Goal: Information Seeking & Learning: Learn about a topic

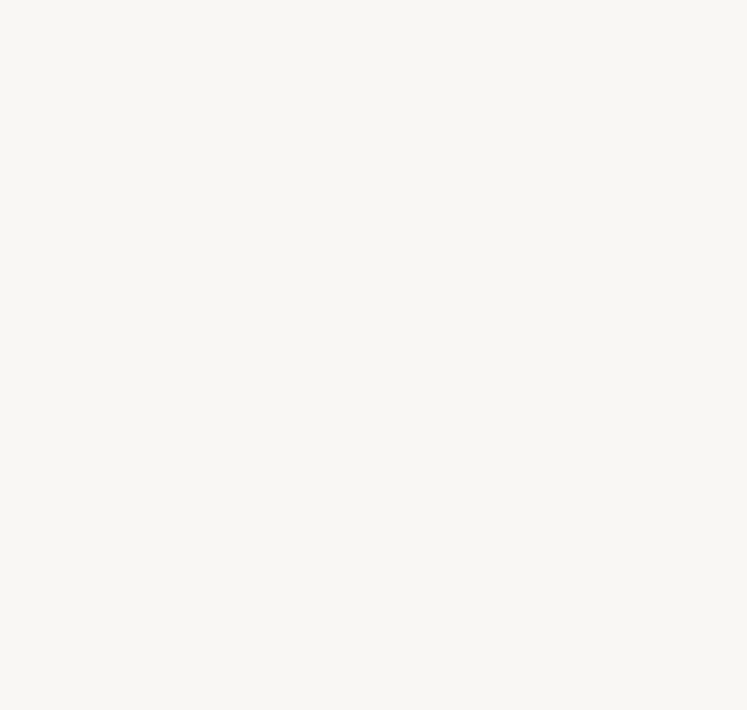
select select "FR"
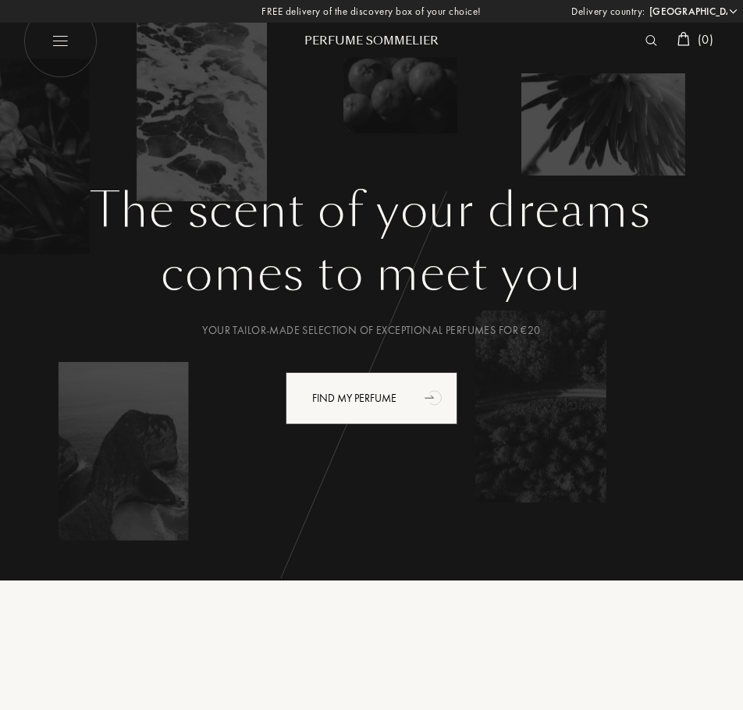
click at [74, 44] on img at bounding box center [60, 41] width 74 height 74
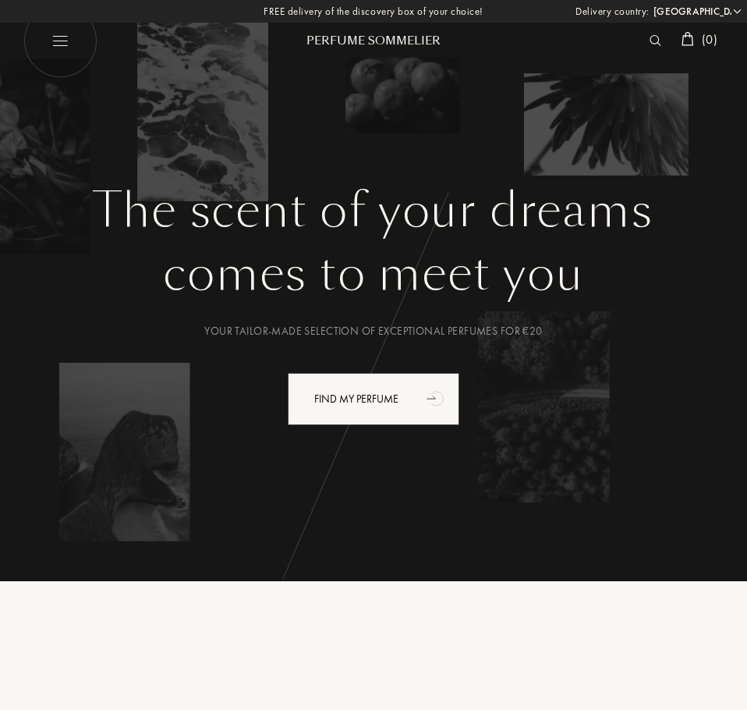
select select "FR"
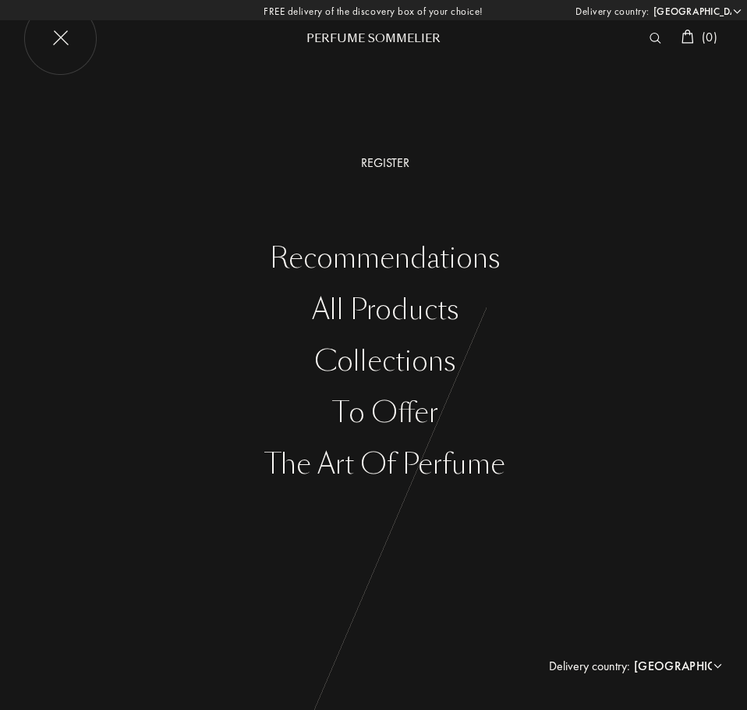
click at [392, 454] on font "The Art of Perfume" at bounding box center [385, 463] width 240 height 37
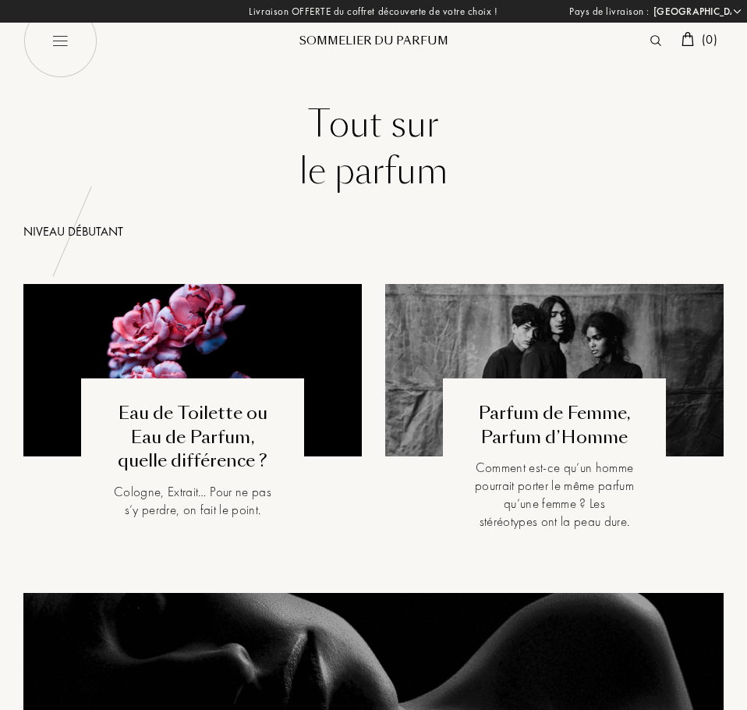
select select "FR"
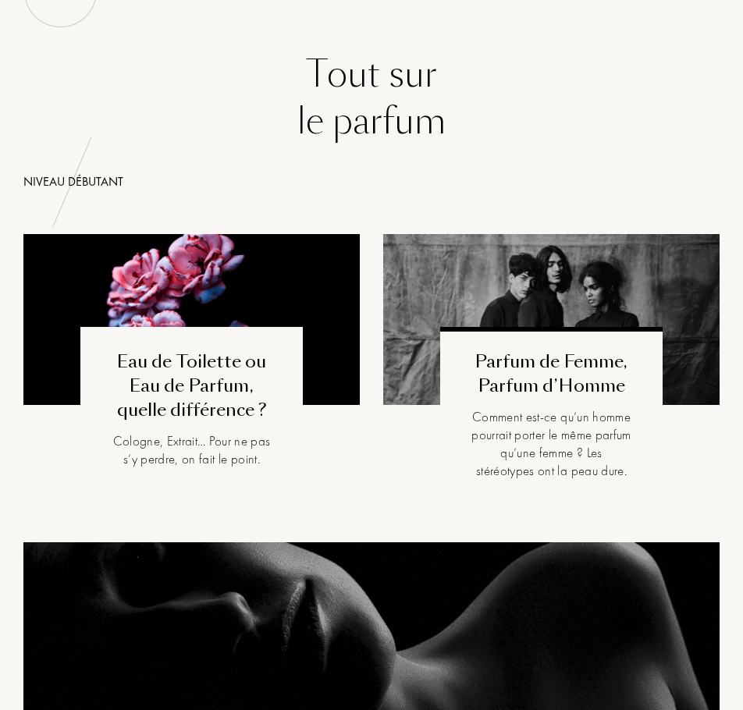
scroll to position [78, 0]
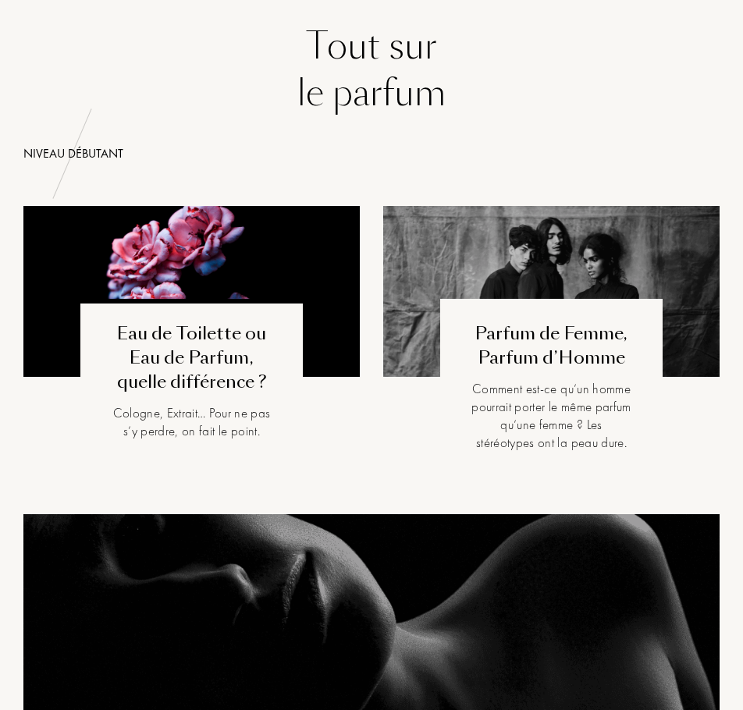
click at [255, 423] on div "Cologne, Extrait… Pour ne pas s’y perdre, on fait le point." at bounding box center [191, 422] width 159 height 36
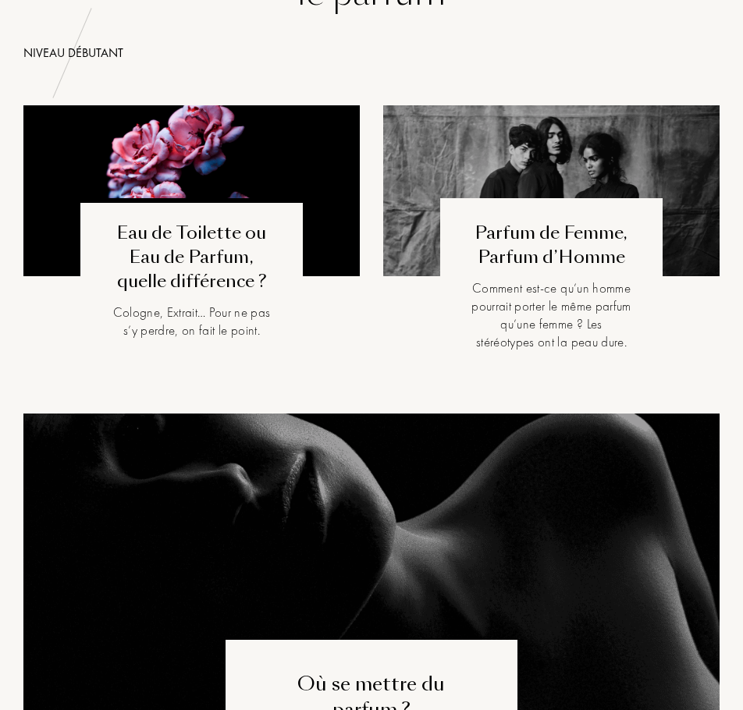
scroll to position [0, 0]
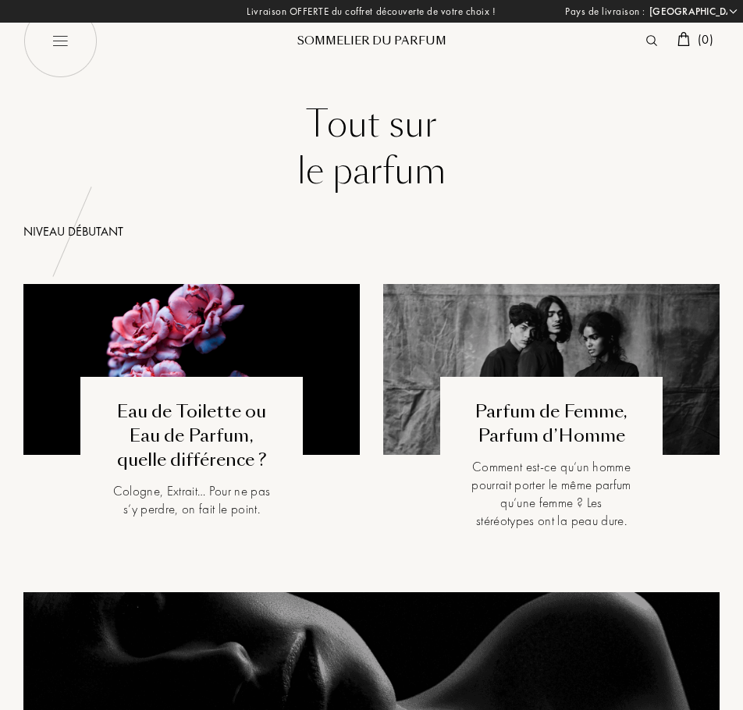
click at [349, 38] on div "Sommelier du Parfum" at bounding box center [371, 41] width 187 height 16
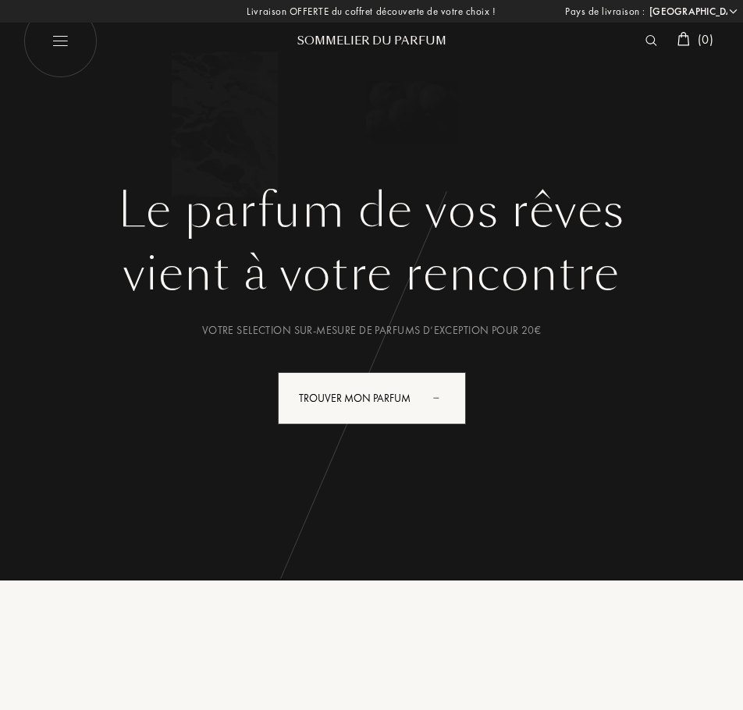
select select "FR"
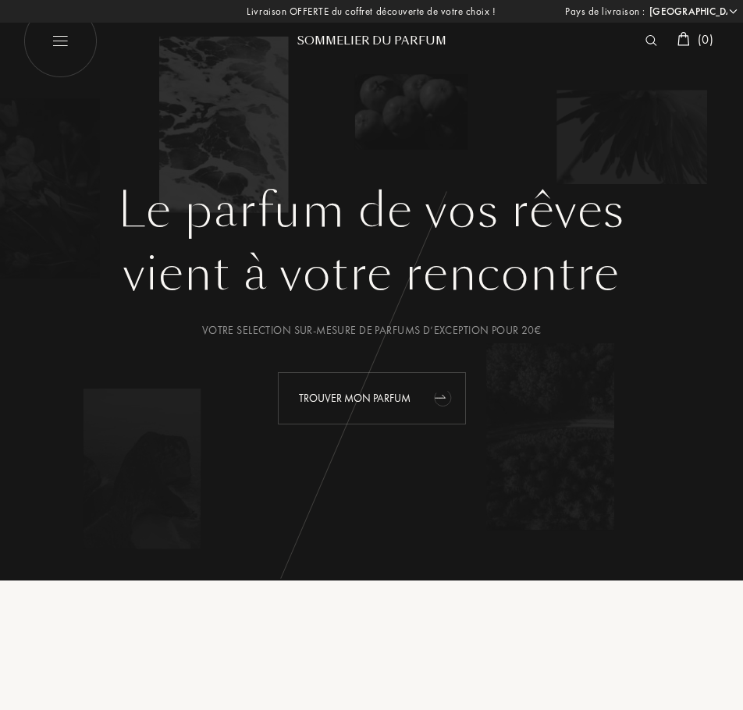
click at [364, 384] on div "Trouver mon parfum" at bounding box center [372, 398] width 188 height 52
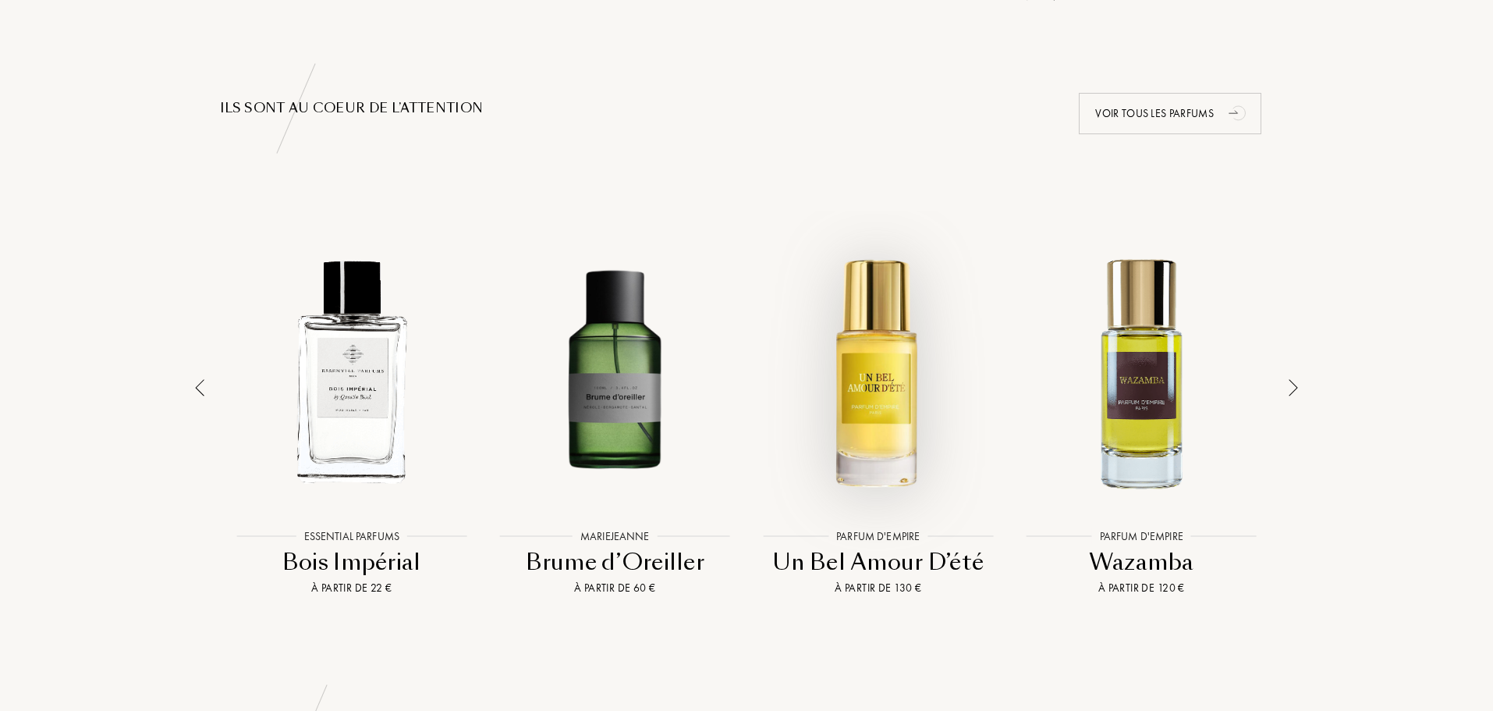
scroll to position [1014, 0]
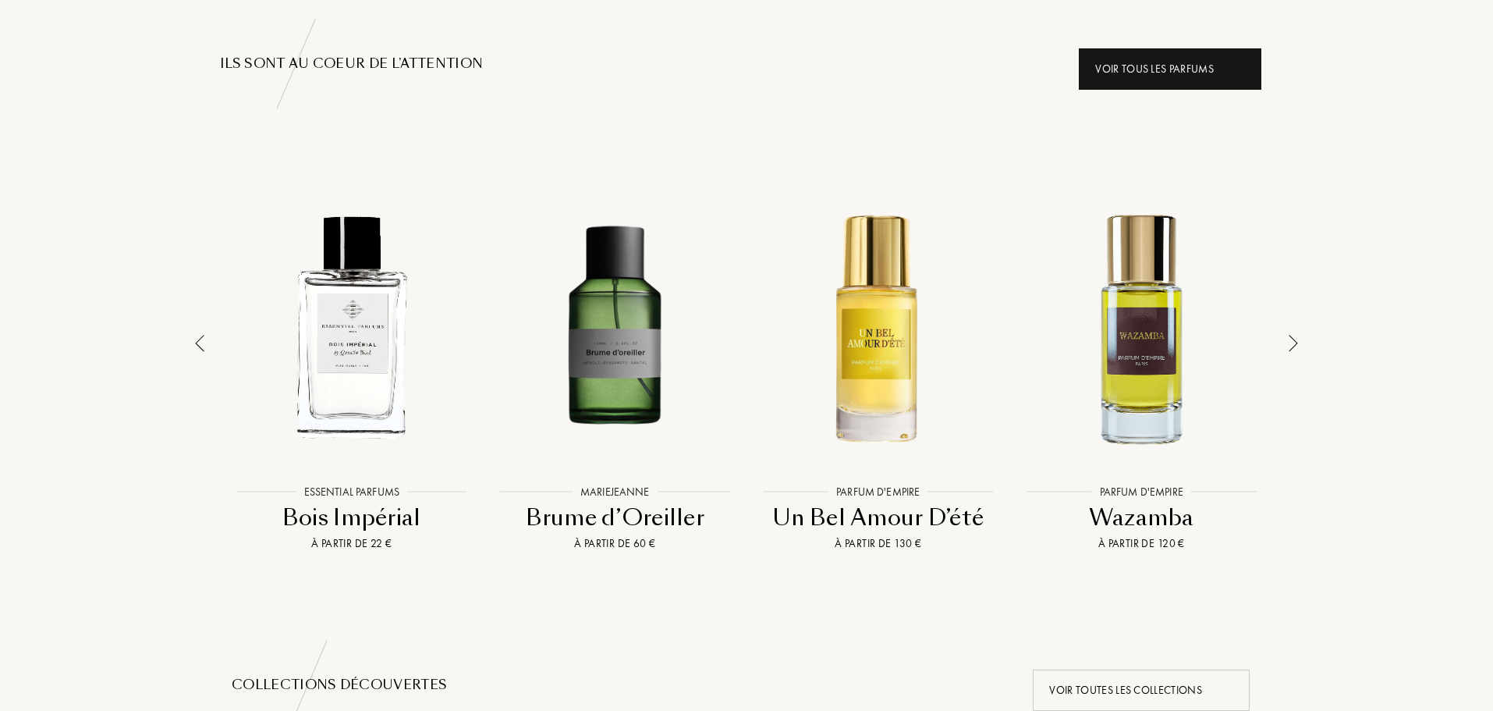
click at [742, 76] on icon "animation" at bounding box center [1238, 67] width 31 height 31
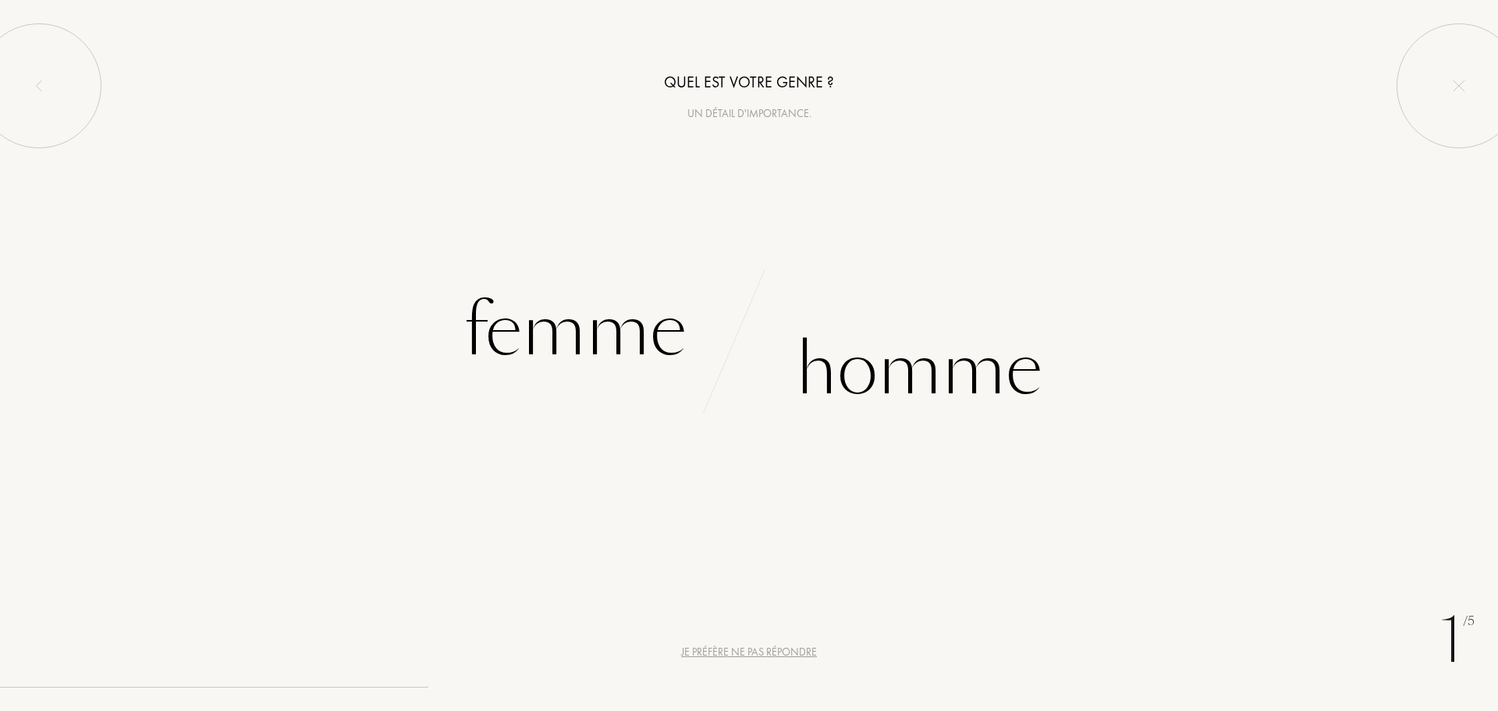
click at [747, 655] on div "Je préfère ne pas répondre" at bounding box center [749, 652] width 136 height 16
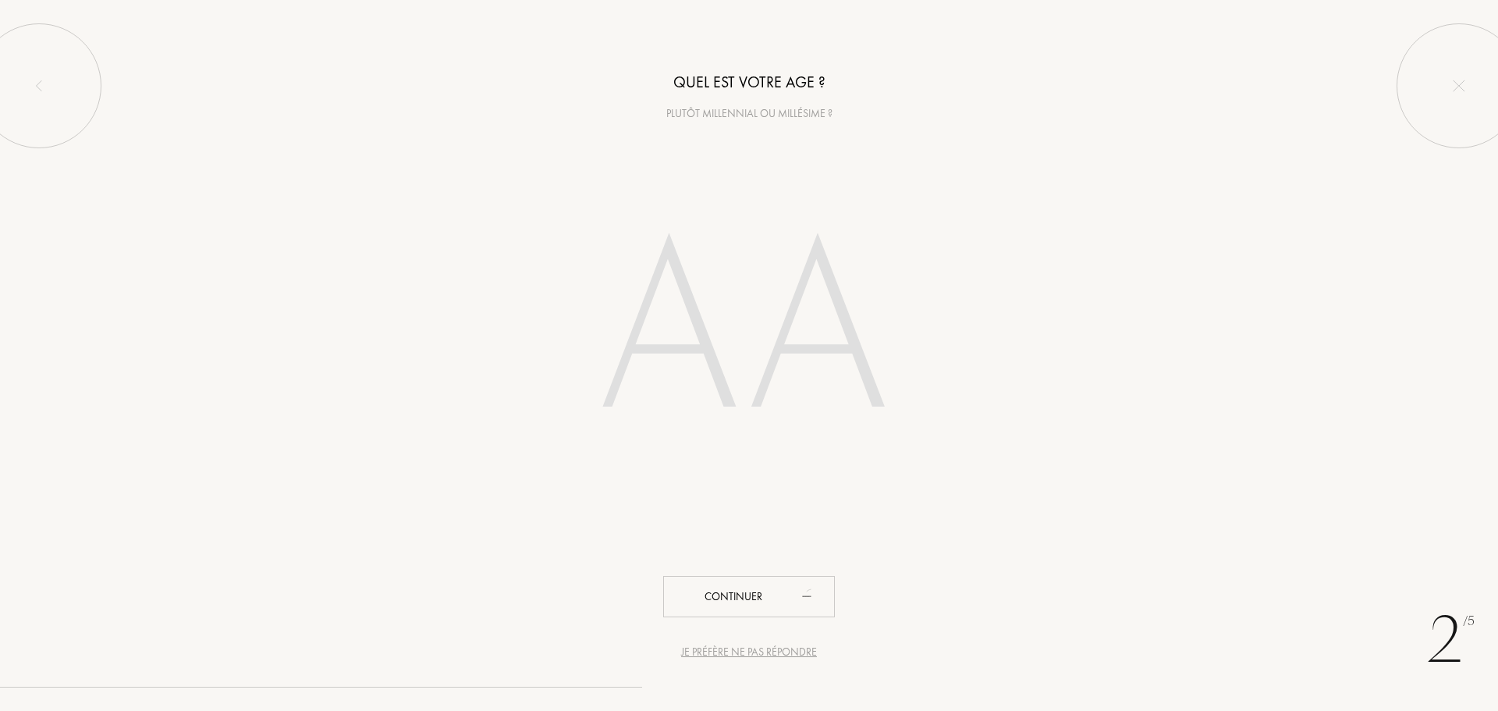
click at [725, 647] on div "Je préfère ne pas répondre" at bounding box center [749, 652] width 136 height 16
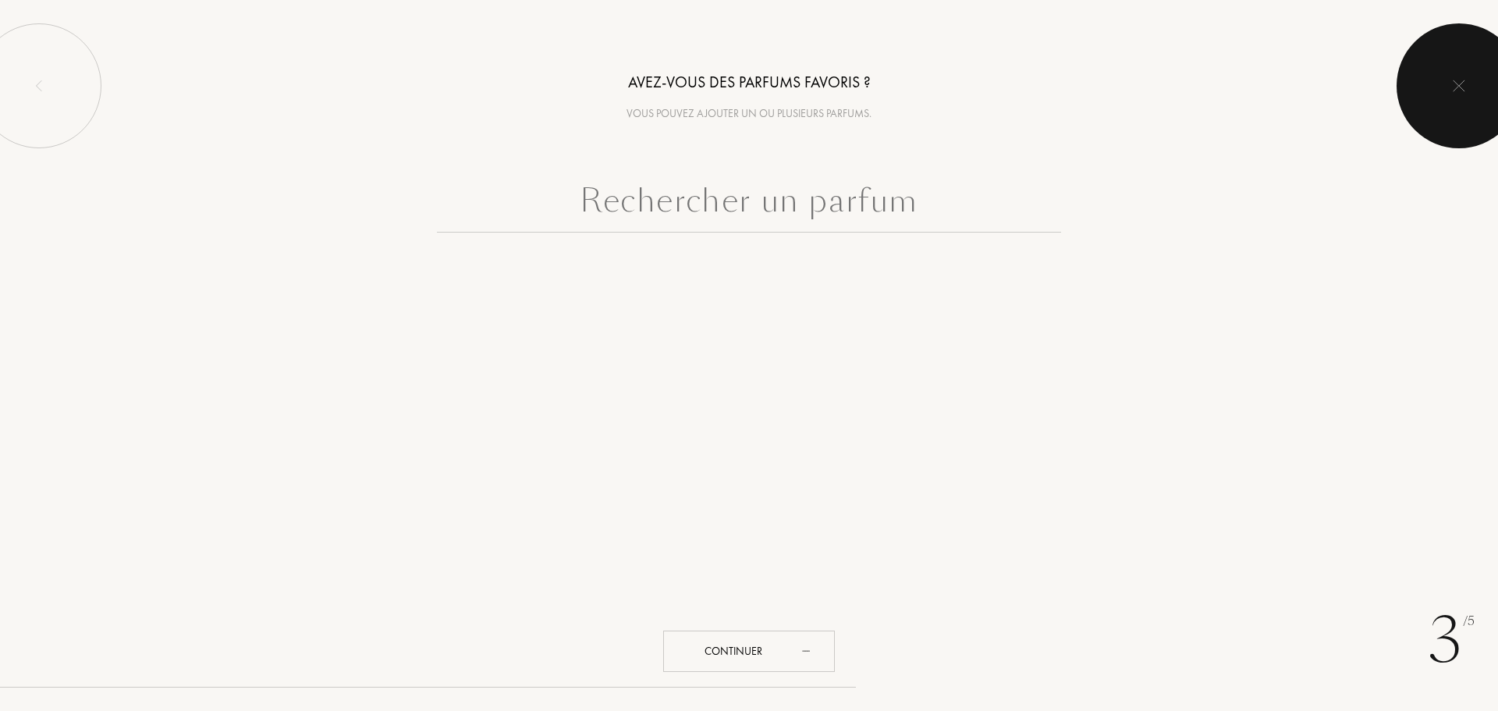
click at [747, 86] on div at bounding box center [1458, 85] width 125 height 125
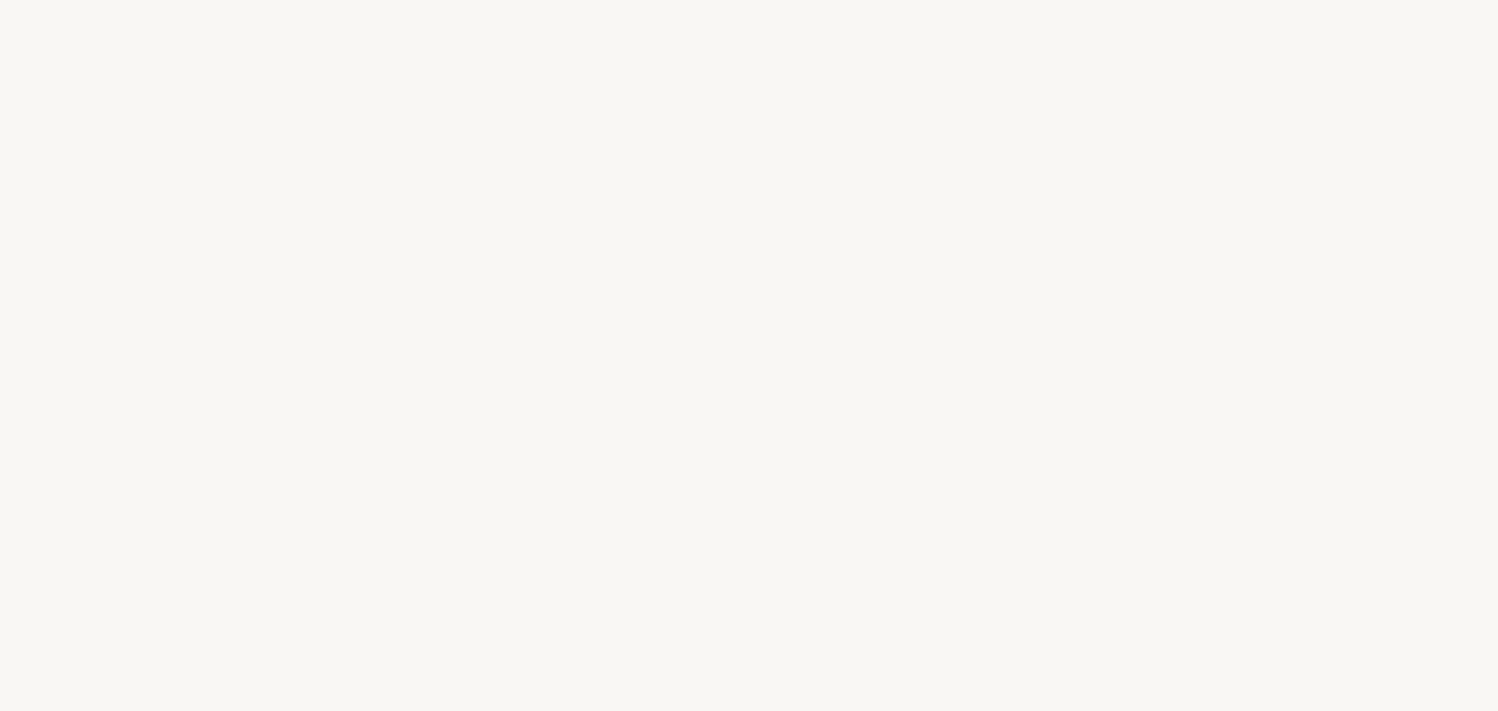
select select "FR"
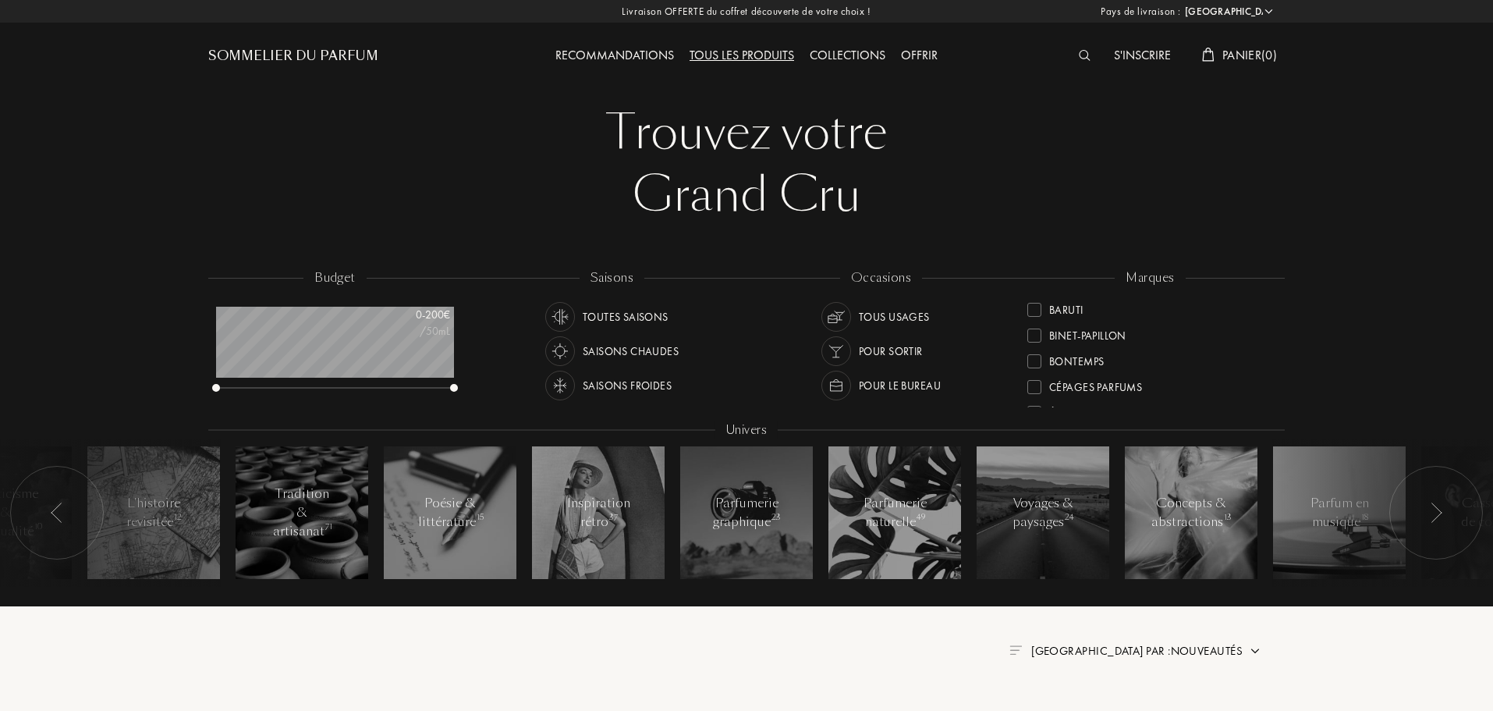
scroll to position [156, 0]
click at [593, 388] on div "Saisons froides" at bounding box center [627, 386] width 89 height 30
drag, startPoint x: 866, startPoint y: 374, endPoint x: 859, endPoint y: 155, distance: 219.3
click at [1076, 46] on div at bounding box center [1088, 56] width 35 height 20
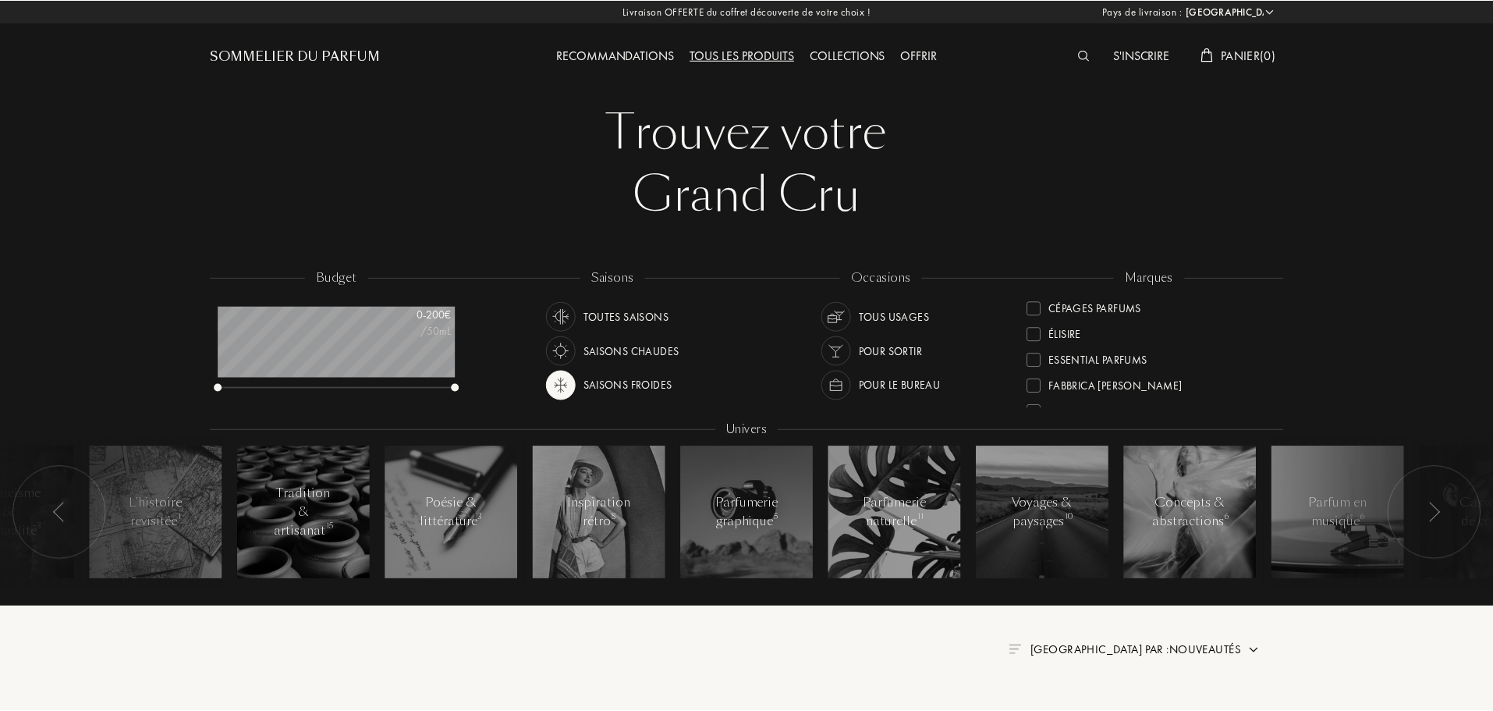
scroll to position [1, 0]
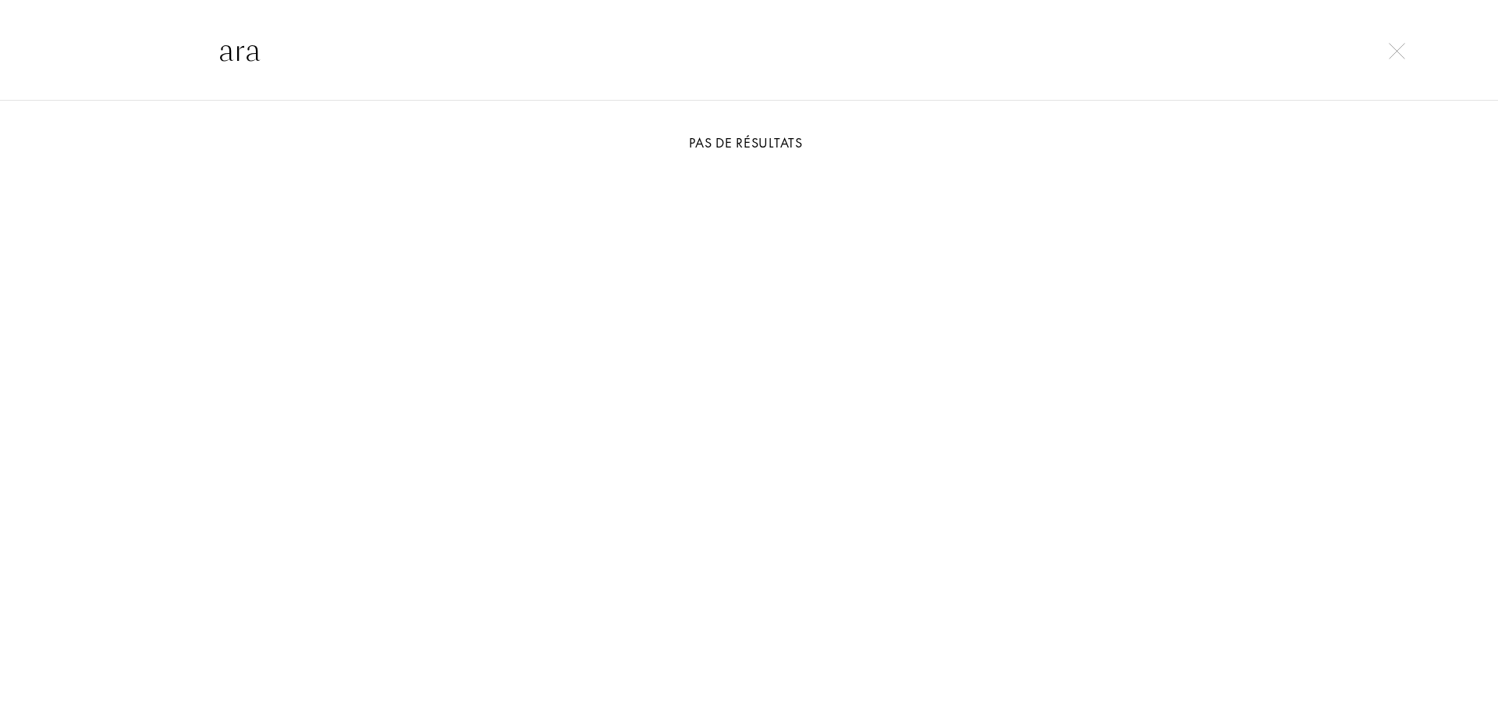
type input "ara"
drag, startPoint x: 366, startPoint y: 65, endPoint x: 105, endPoint y: 62, distance: 261.3
click at [105, 62] on div "ara" at bounding box center [749, 49] width 1498 height 101
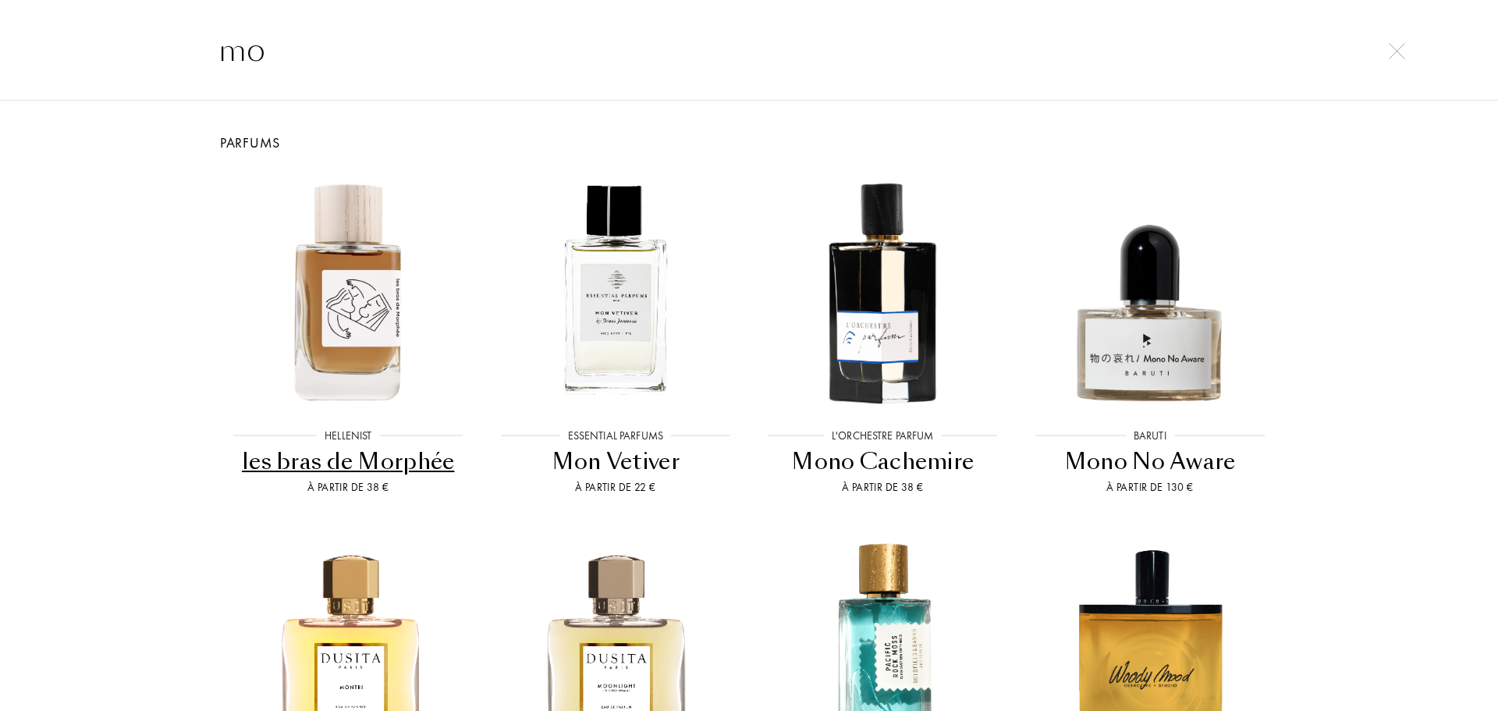
type input "m"
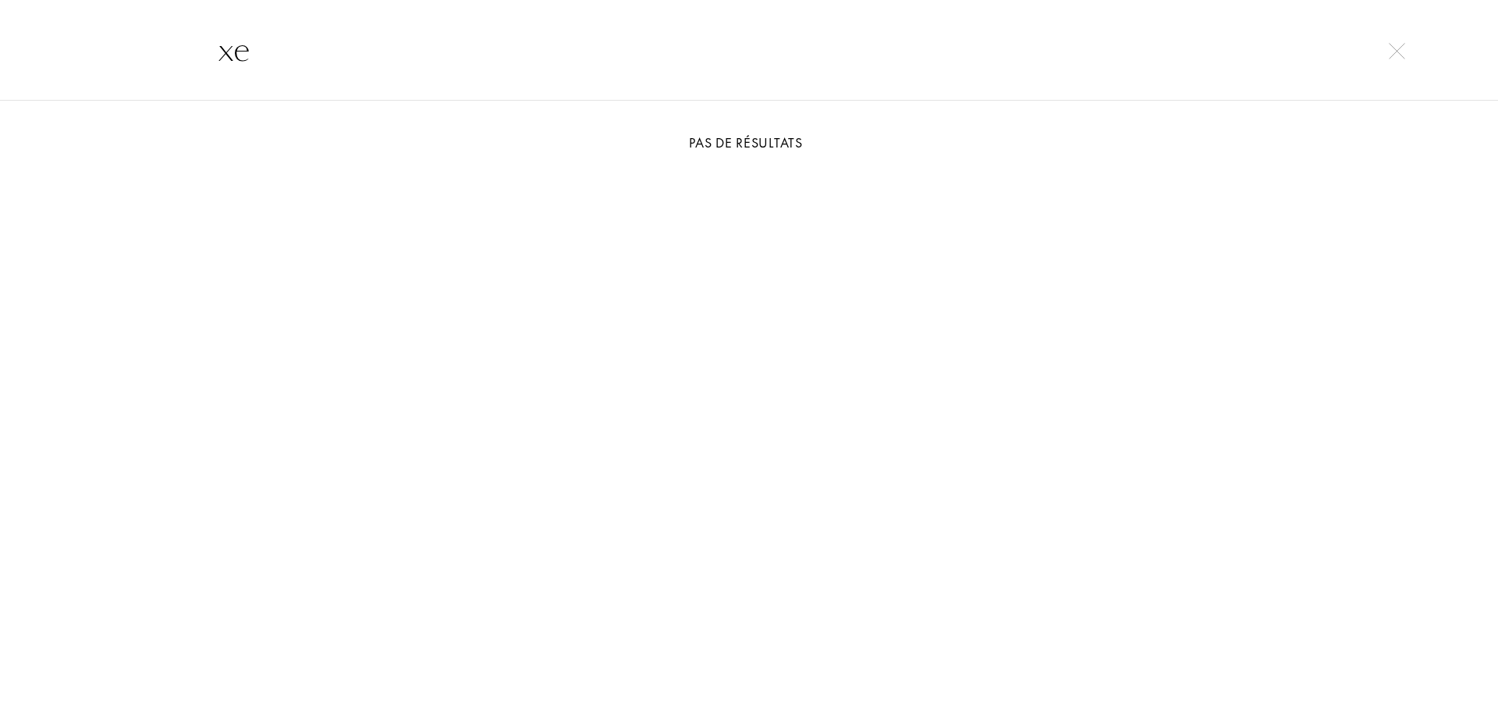
type input "x"
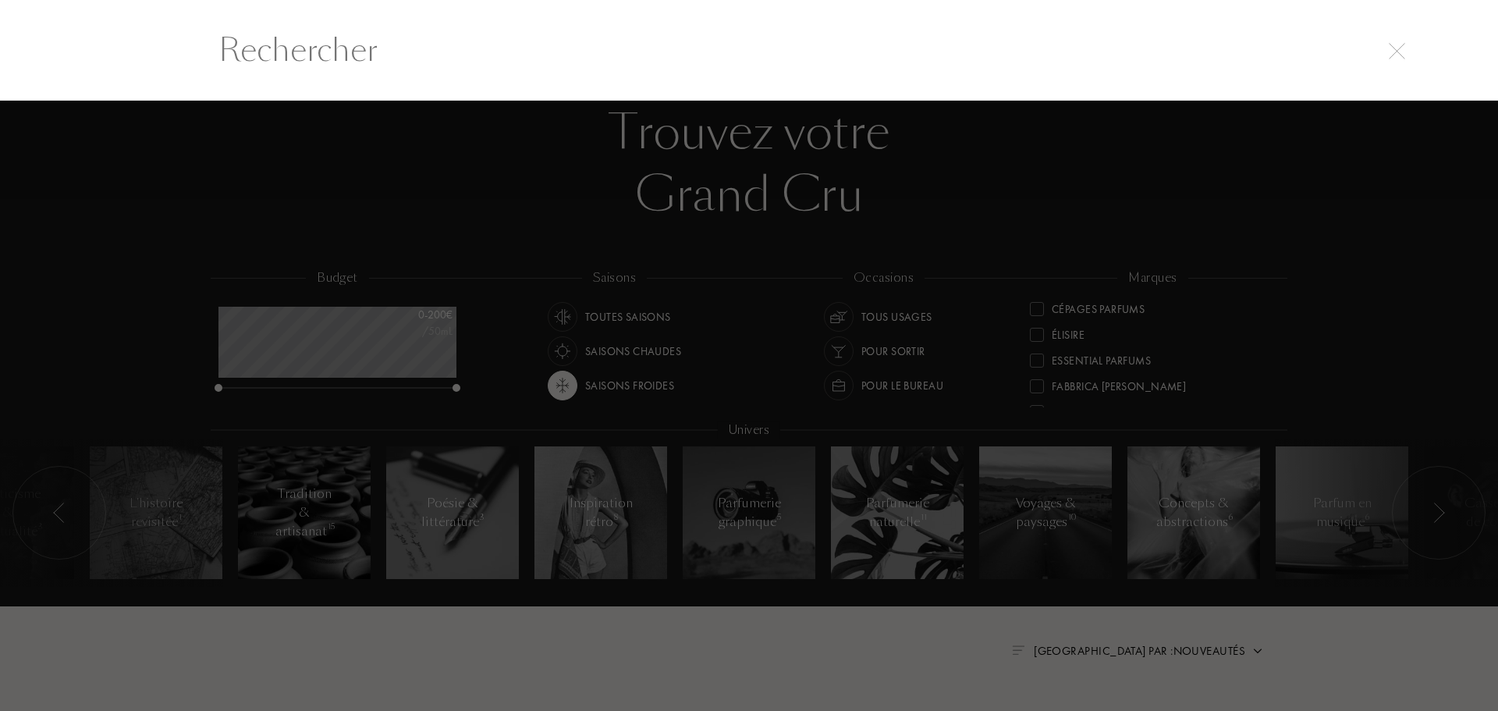
click at [700, 313] on div at bounding box center [749, 406] width 1498 height 610
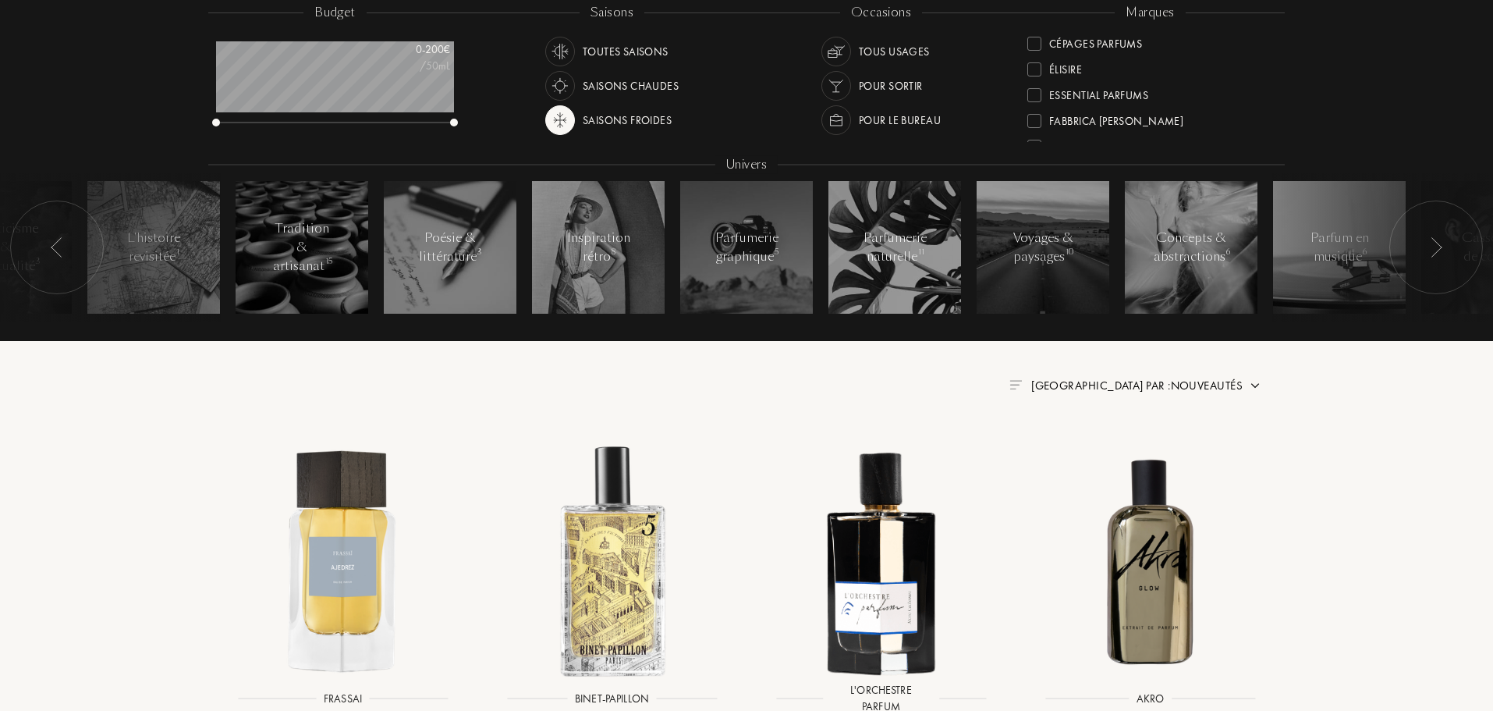
scroll to position [312, 0]
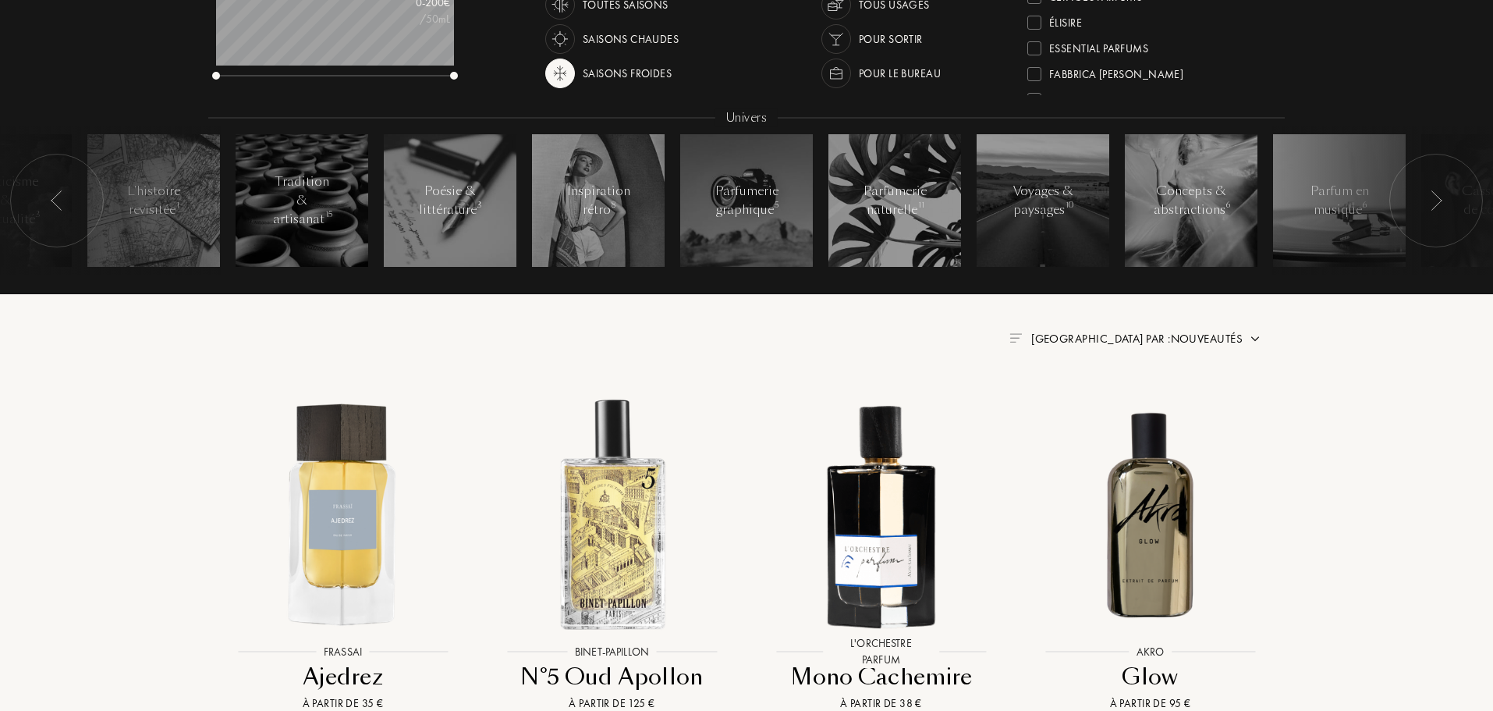
click at [1427, 206] on div at bounding box center [1436, 201] width 94 height 94
